Goal: Task Accomplishment & Management: Use online tool/utility

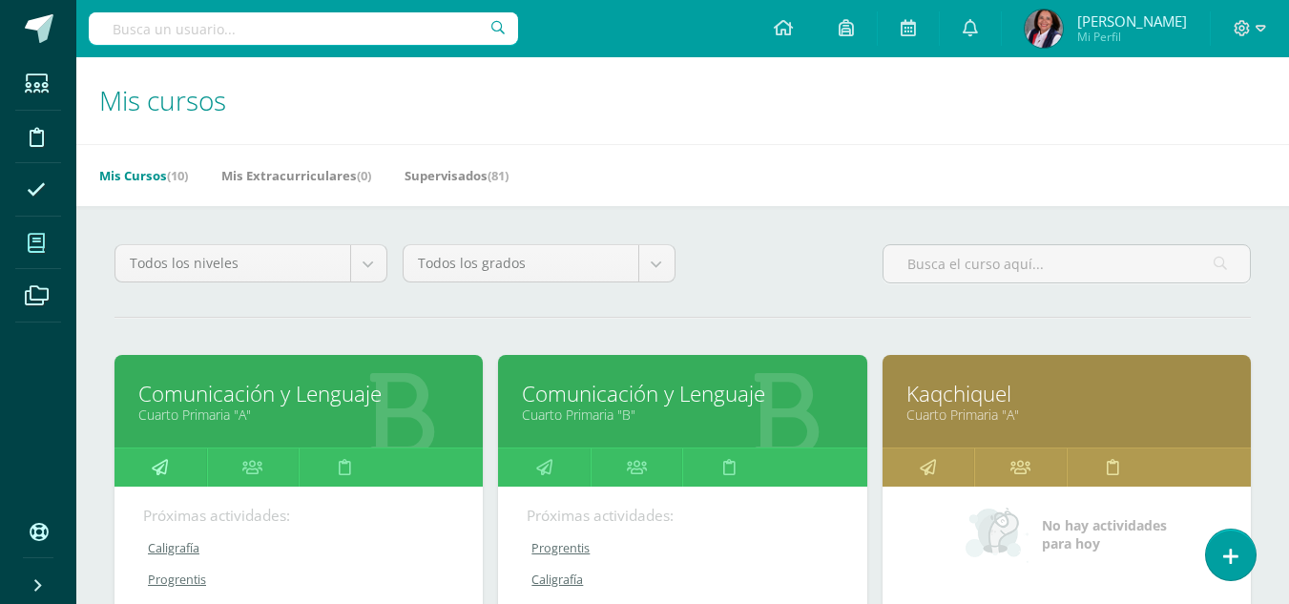
drag, startPoint x: 157, startPoint y: 466, endPoint x: 169, endPoint y: 466, distance: 11.4
click at [157, 466] on icon at bounding box center [160, 466] width 16 height 37
click at [156, 467] on icon at bounding box center [160, 466] width 16 height 37
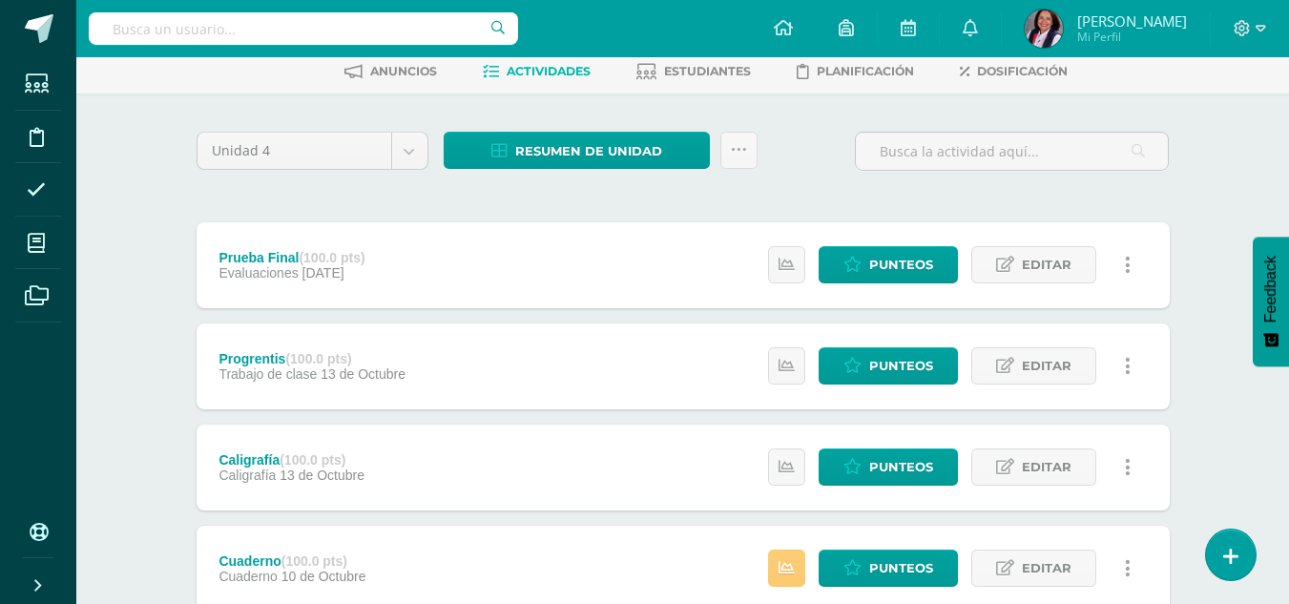
scroll to position [191, 0]
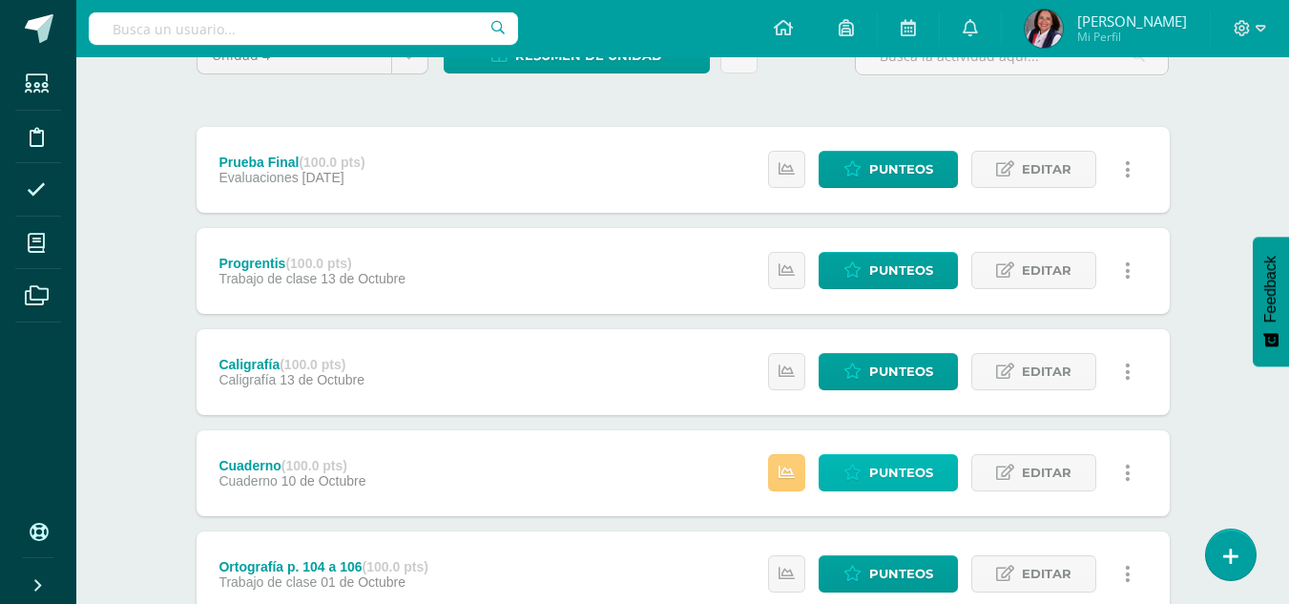
click at [893, 476] on span "Punteos" at bounding box center [901, 472] width 64 height 35
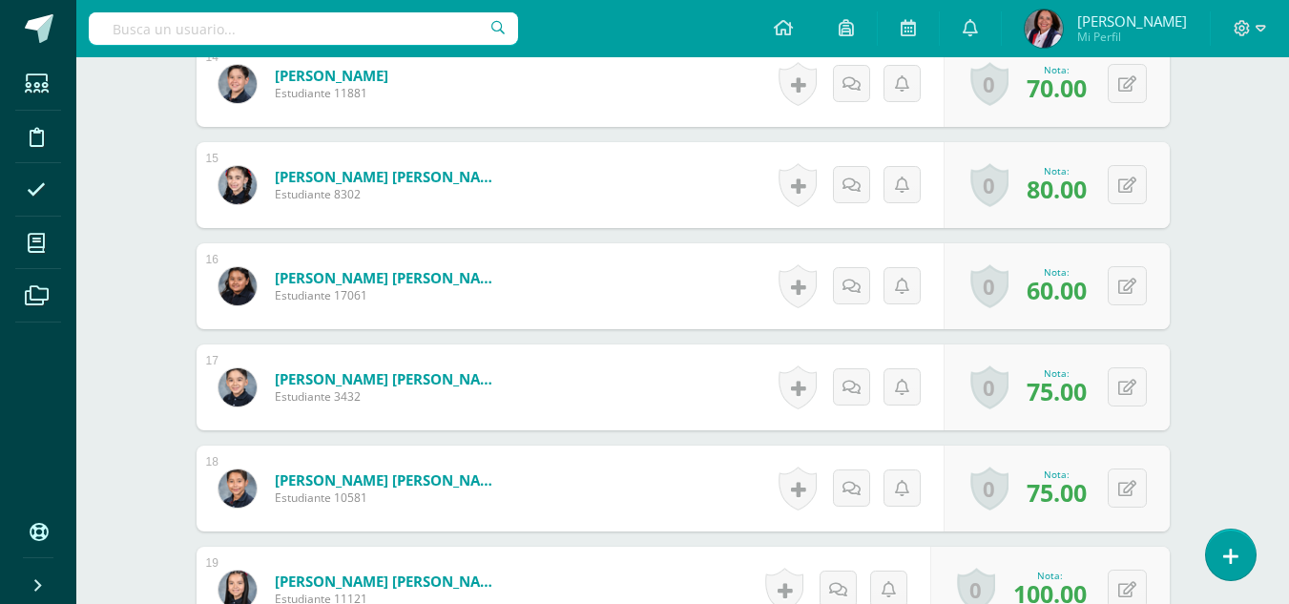
scroll to position [2032, 0]
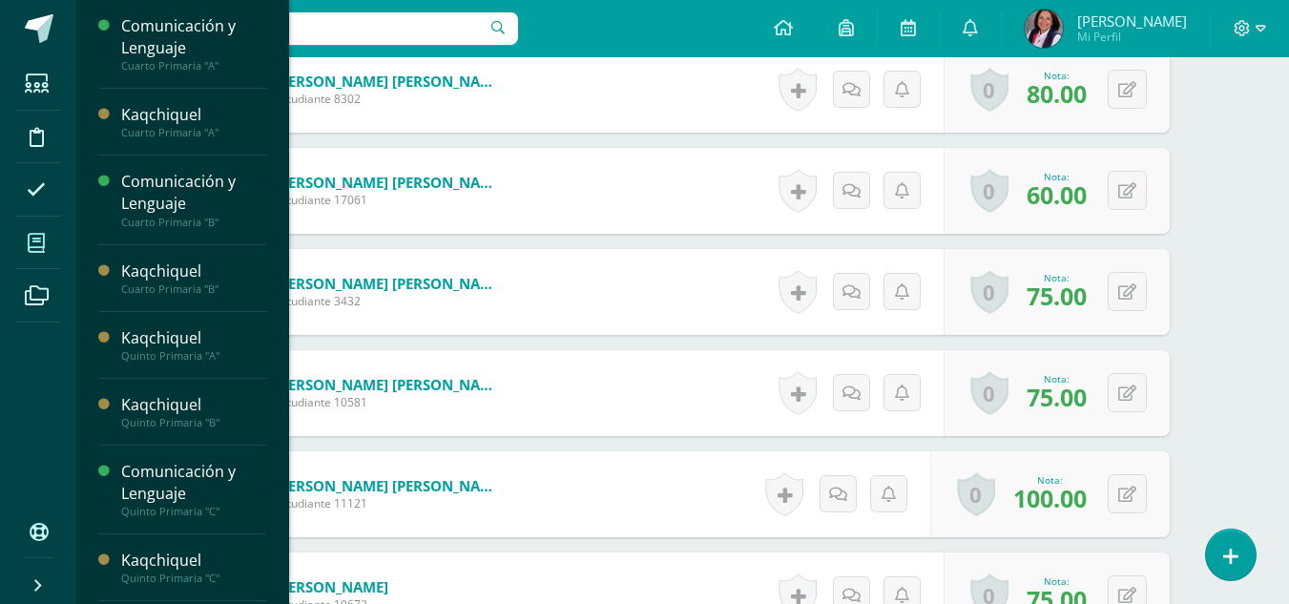
click at [31, 241] on icon at bounding box center [36, 243] width 17 height 19
